Goal: Task Accomplishment & Management: Use online tool/utility

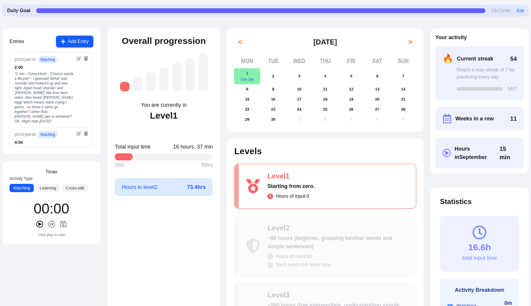
click at [66, 40] on button "Add Entry" at bounding box center [74, 42] width 37 height 12
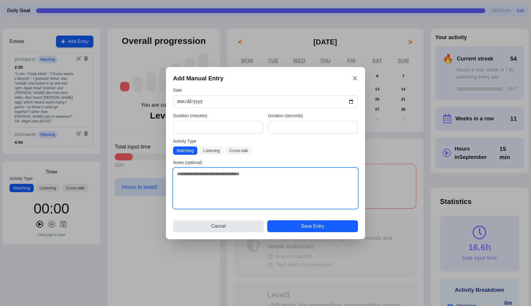
click at [185, 176] on textarea at bounding box center [265, 188] width 185 height 41
type textarea "**********"
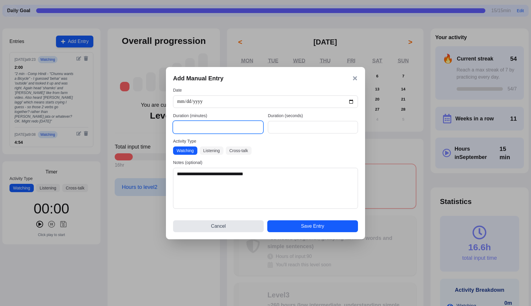
click at [195, 128] on input "*" at bounding box center [218, 127] width 90 height 12
type input "*"
click at [311, 224] on button "Save Entry" at bounding box center [312, 226] width 91 height 12
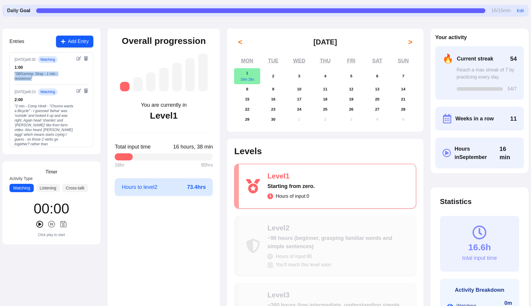
drag, startPoint x: 40, startPoint y: 77, endPoint x: 5, endPoint y: 74, distance: 34.8
click at [5, 74] on div "Entries Add Entry [DATE] 9:30 watching 1 : 00 " SBGaming- Stray - 1 min - resis…" at bounding box center [51, 91] width 98 height 126
copy div "" SBGaming- Stray - 1 min - resistence ""
click at [86, 59] on icon at bounding box center [86, 58] width 4 height 5
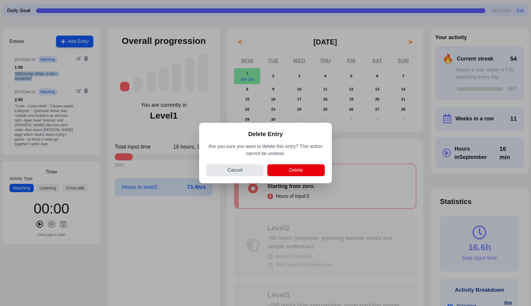
click at [289, 172] on button "Delete" at bounding box center [296, 170] width 58 height 12
